Goal: Information Seeking & Learning: Get advice/opinions

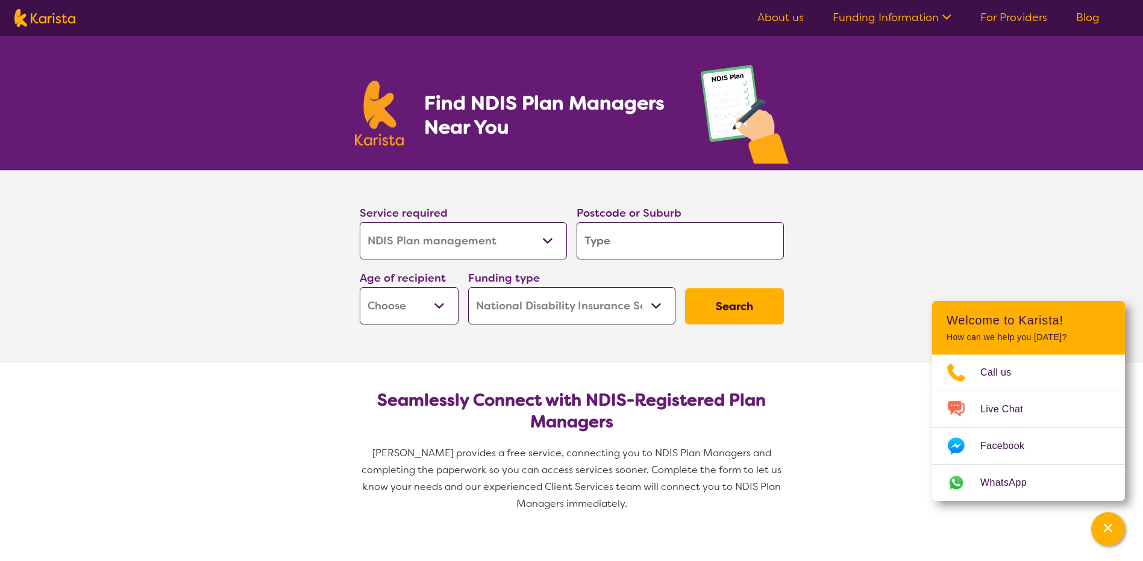
select select "NDIS Plan management"
select select "NDIS"
select select "NDIS Plan management"
select select "NDIS"
click at [639, 244] on input "search" at bounding box center [680, 240] width 207 height 37
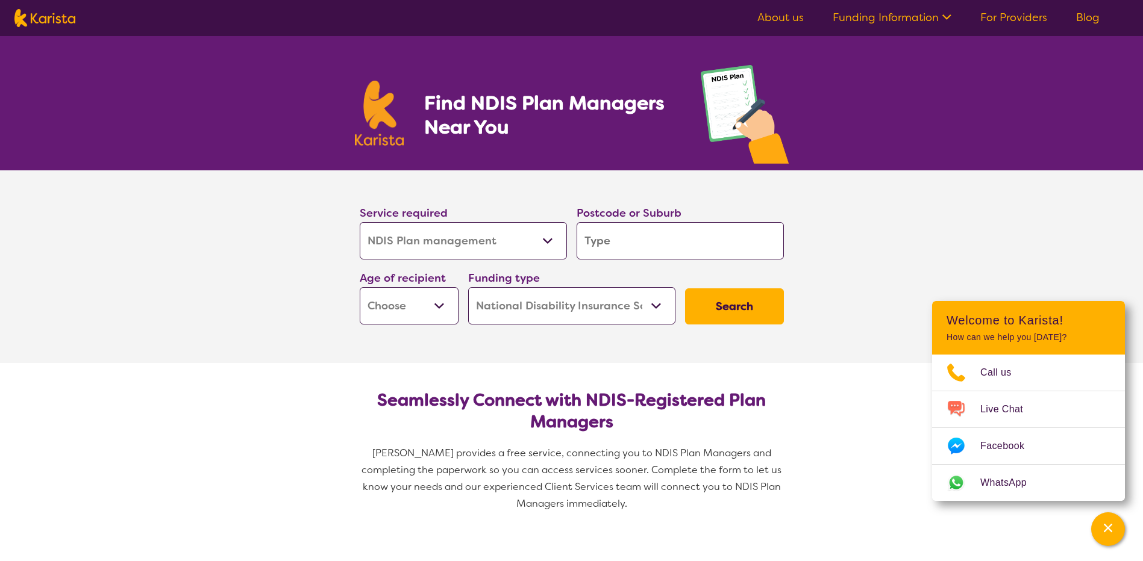
type input "k"
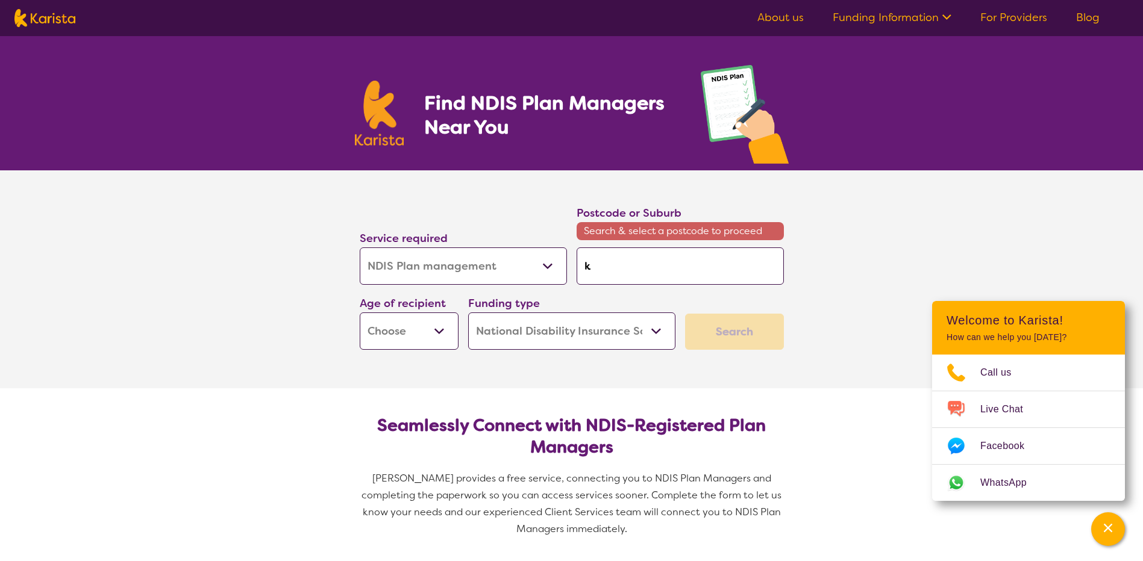
type input "ka"
type input "kal;"
type input "kal;l"
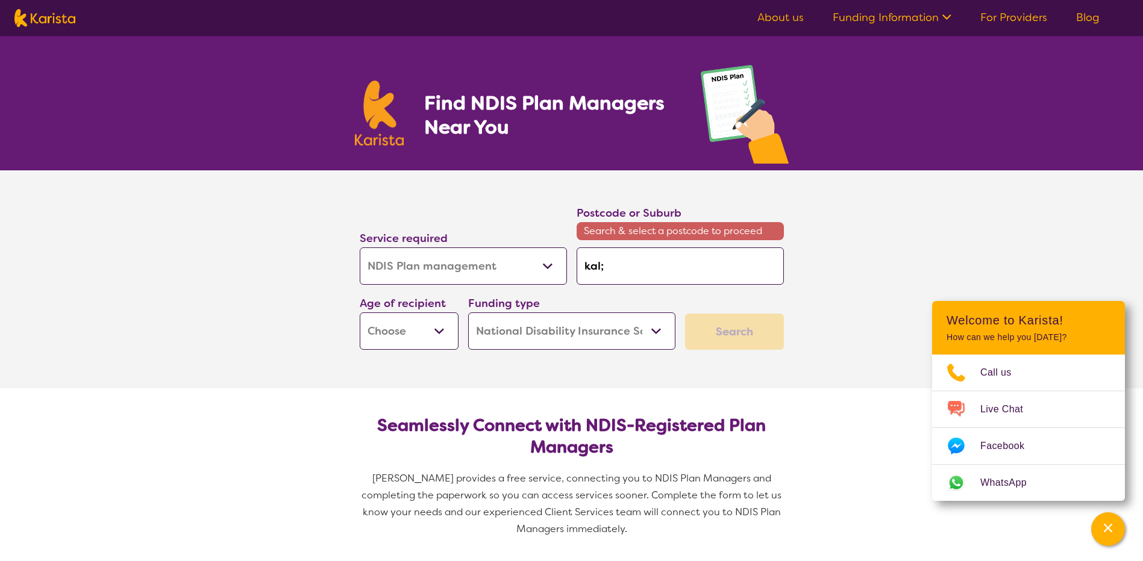
type input "kal;l"
type input "kal;"
type input "kal"
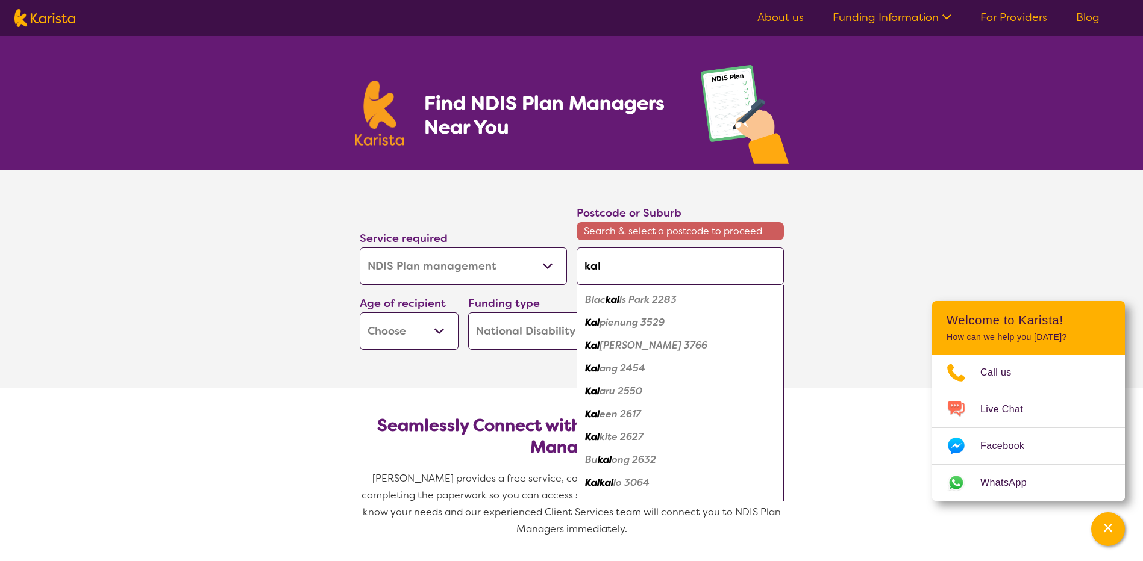
type input "kall"
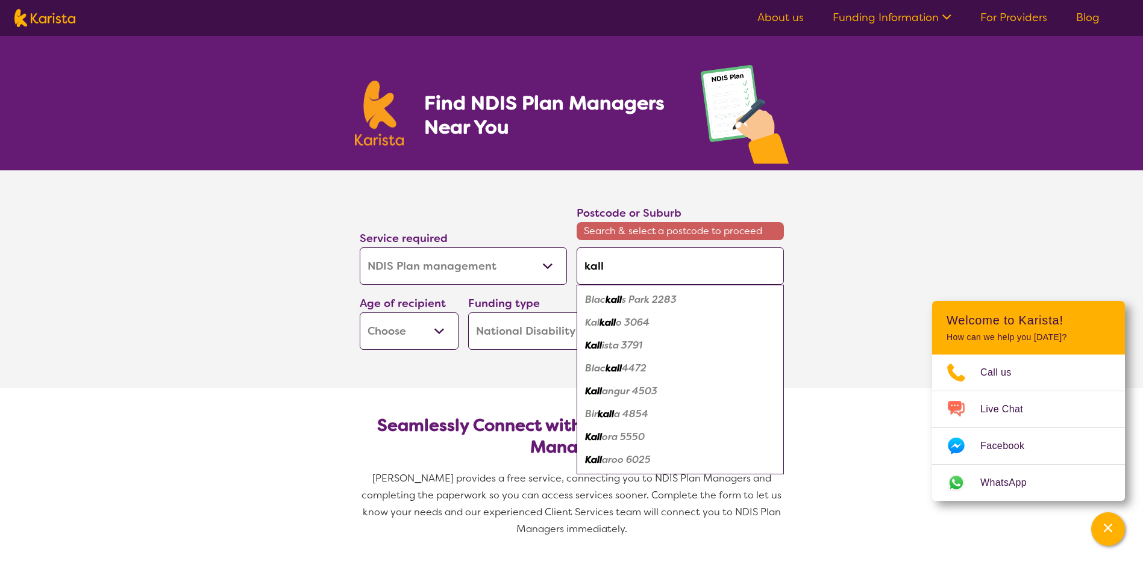
click at [615, 395] on em "angur 4503" at bounding box center [629, 391] width 55 height 13
type input "4503"
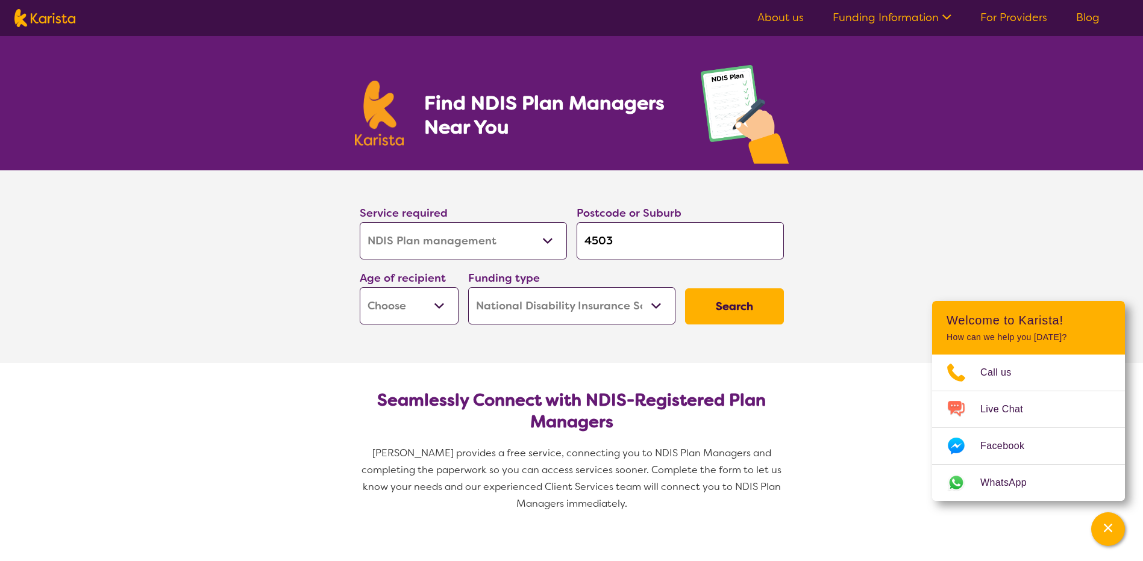
click at [434, 304] on select "Early Childhood - 0 to 9 Child - 10 to 11 Adolescent - 12 to 17 Adult - 18 to 6…" at bounding box center [409, 305] width 99 height 37
select select "CH"
click at [360, 287] on select "Early Childhood - 0 to 9 Child - 10 to 11 Adolescent - 12 to 17 Adult - 18 to 6…" at bounding box center [409, 305] width 99 height 37
select select "CH"
click at [746, 317] on button "Search" at bounding box center [734, 307] width 99 height 36
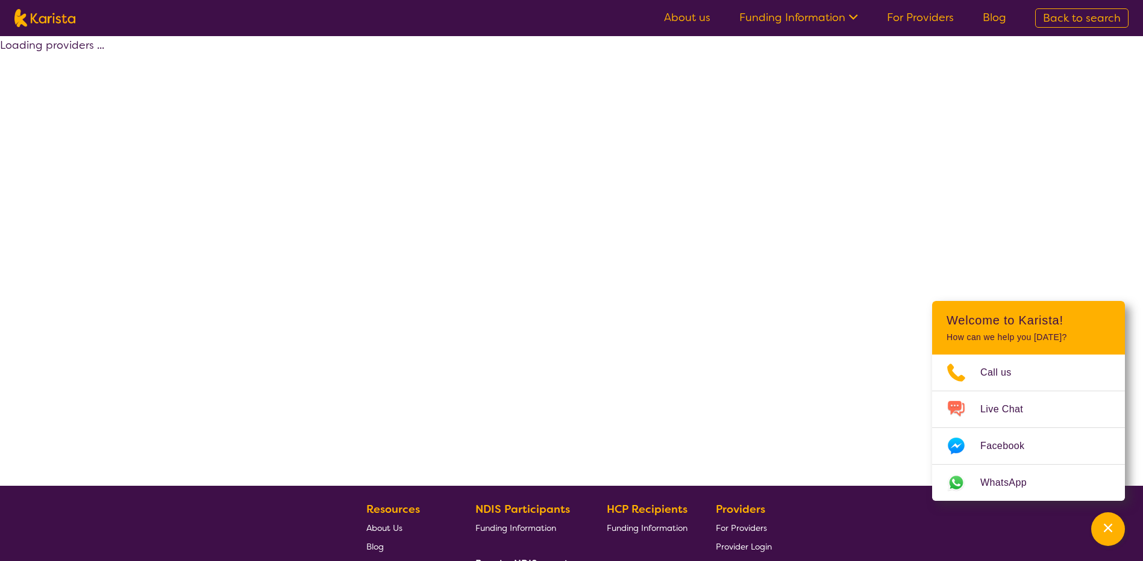
select select "by_score"
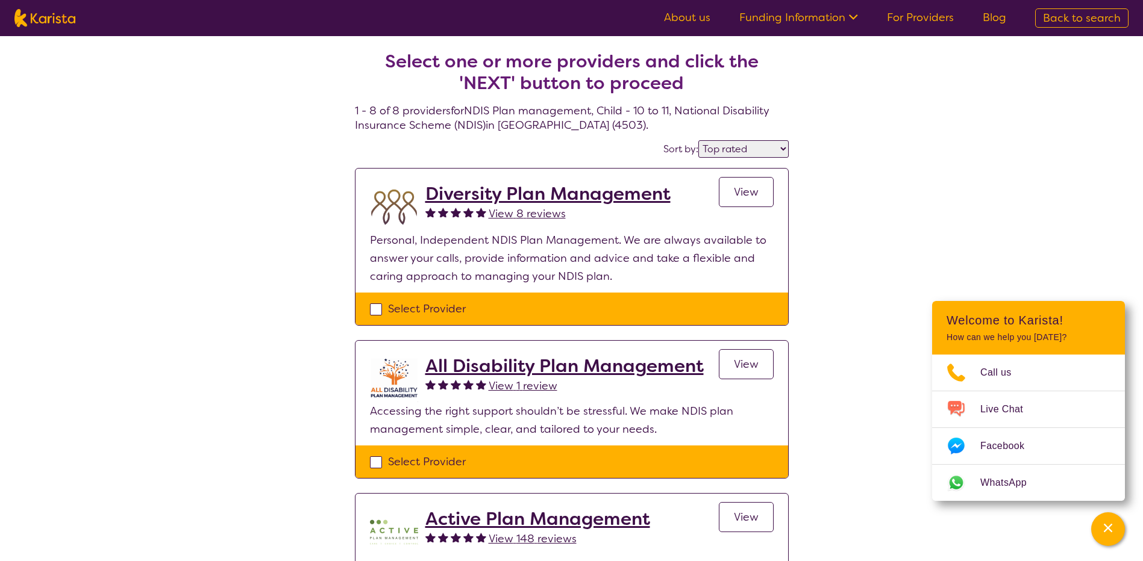
select select "NDIS Plan management"
select select "CH"
select select "NDIS"
select select "NDIS Plan management"
select select "CH"
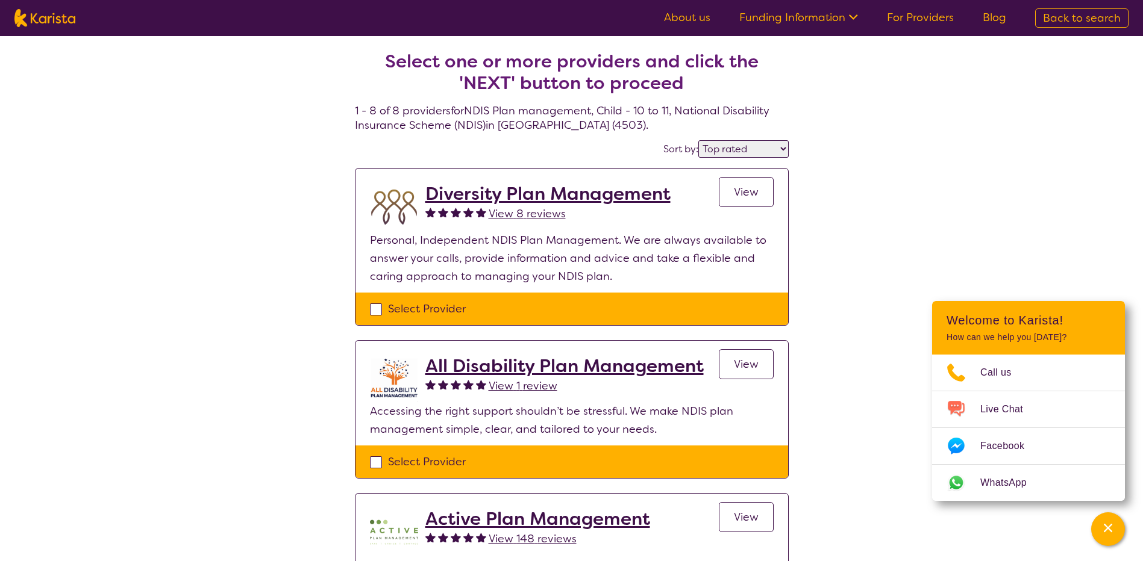
select select "NDIS"
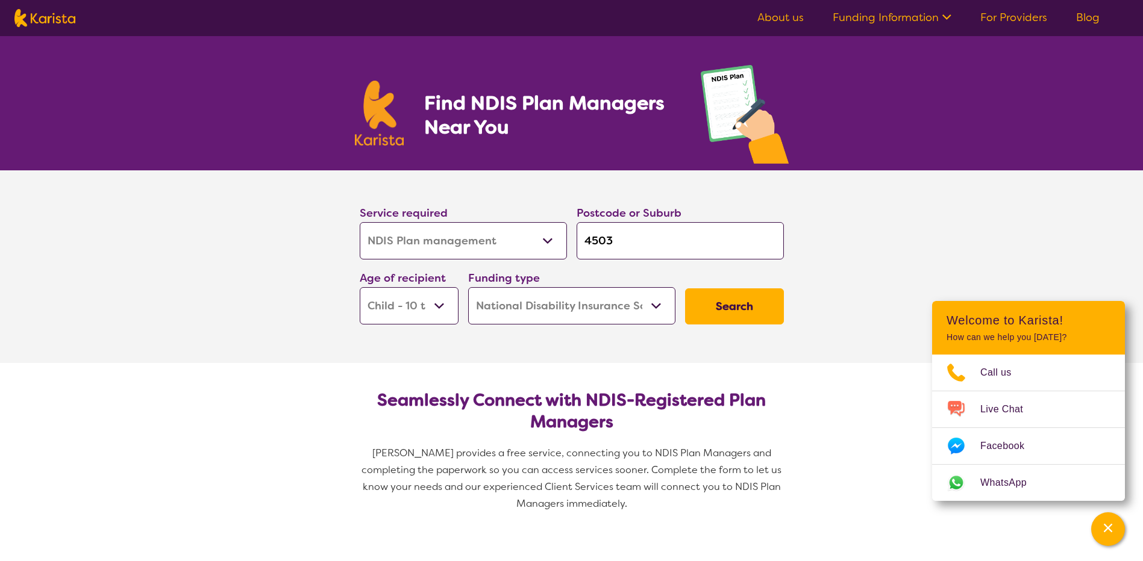
click at [440, 307] on select "Early Childhood - 0 to 9 Child - 10 to 11 Adolescent - 12 to 17 Adult - 18 to 6…" at bounding box center [409, 305] width 99 height 37
select select "EC"
click at [360, 287] on select "Early Childhood - 0 to 9 Child - 10 to 11 Adolescent - 12 to 17 Adult - 18 to 6…" at bounding box center [409, 305] width 99 height 37
select select "EC"
click at [741, 304] on button "Search" at bounding box center [734, 307] width 99 height 36
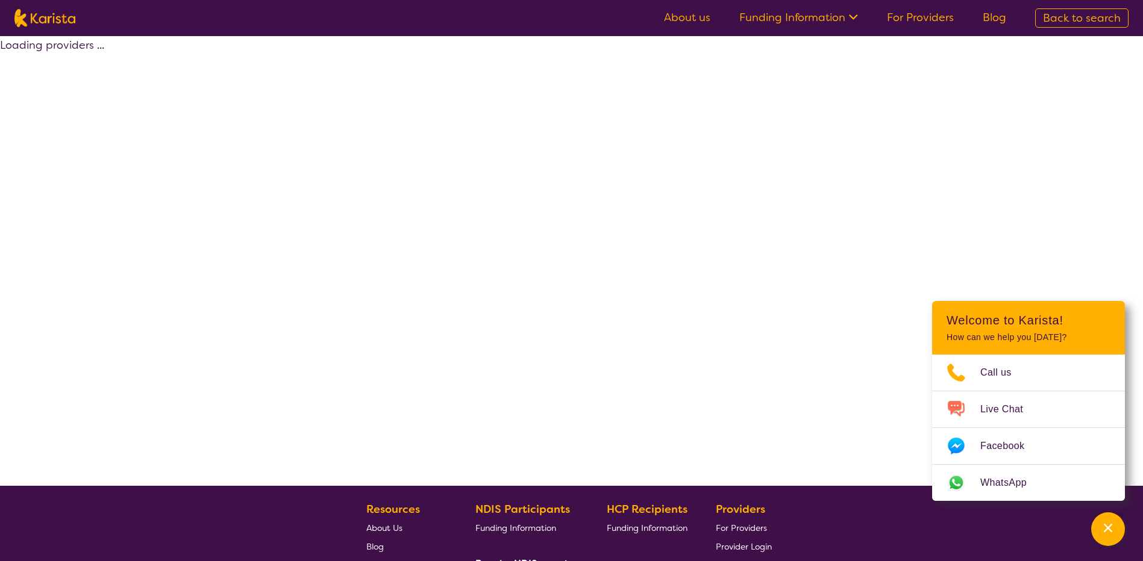
select select "by_score"
